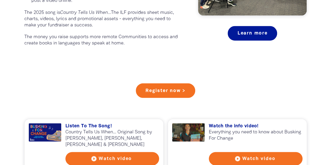
scroll to position [445, 0]
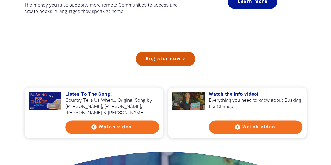
click at [164, 58] on link "Register now >" at bounding box center [165, 59] width 59 height 15
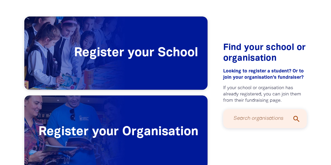
scroll to position [131, 0]
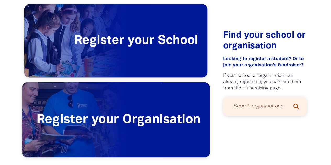
click at [117, 123] on span "Register your Organisation" at bounding box center [116, 119] width 188 height 75
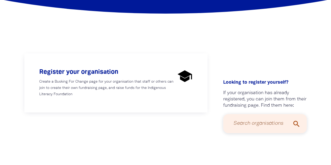
scroll to position [105, 0]
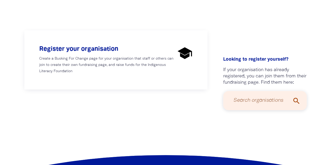
click at [234, 100] on input "Search organisations" at bounding box center [264, 101] width 73 height 14
type input "[GEOGRAPHIC_DATA]"
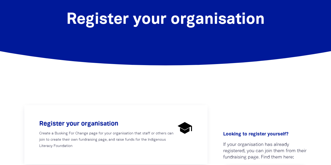
scroll to position [0, 0]
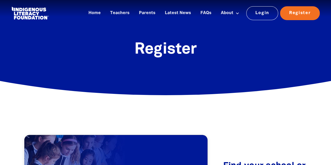
scroll to position [131, 0]
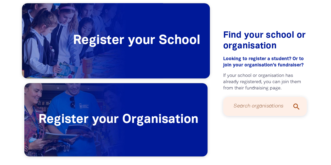
click at [164, 49] on span "Register your School" at bounding box center [116, 40] width 188 height 75
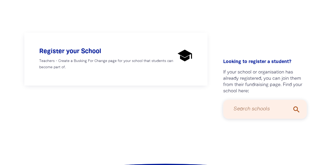
scroll to position [105, 0]
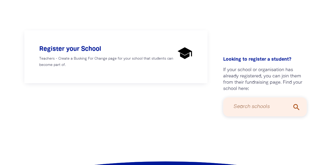
click at [257, 106] on input "Search schools" at bounding box center [264, 107] width 73 height 14
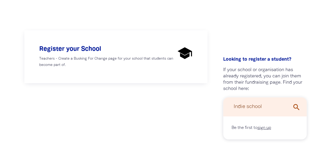
click at [270, 110] on input "Indie school" at bounding box center [264, 107] width 73 height 14
type input "Indie education"
click at [297, 110] on icon "search" at bounding box center [296, 107] width 8 height 8
